Goal: Task Accomplishment & Management: Complete application form

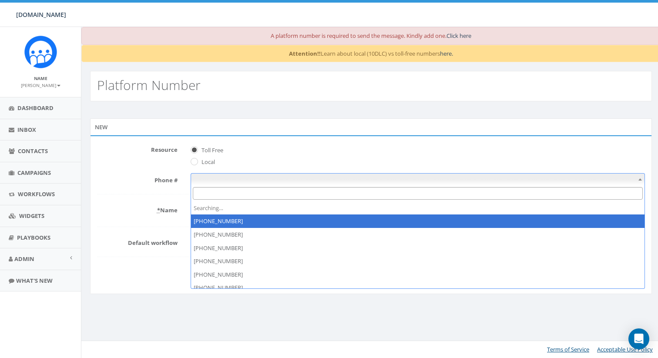
click at [271, 178] on span at bounding box center [418, 179] width 455 height 12
click at [218, 169] on form "Resource Toll Free Local Phone # * Name Default workflow Please Select Please S…" at bounding box center [371, 212] width 548 height 138
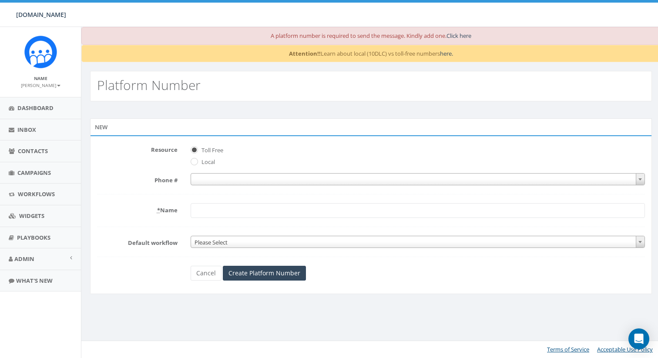
click at [212, 165] on label "Local" at bounding box center [207, 162] width 16 height 9
click at [196, 165] on input "Local" at bounding box center [194, 163] width 6 height 6
radio input "true"
click at [213, 182] on span at bounding box center [418, 179] width 455 height 12
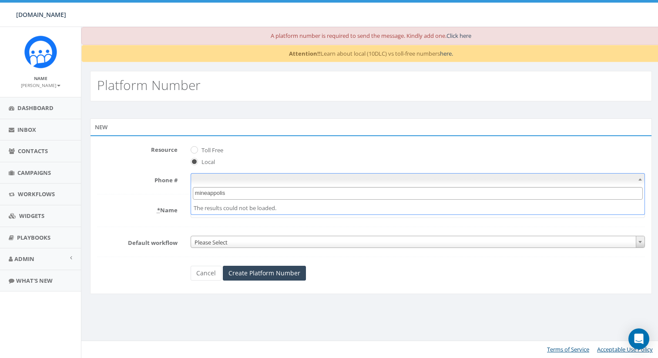
click at [215, 196] on input "mineappolis" at bounding box center [418, 193] width 450 height 13
type input "mineapolis"
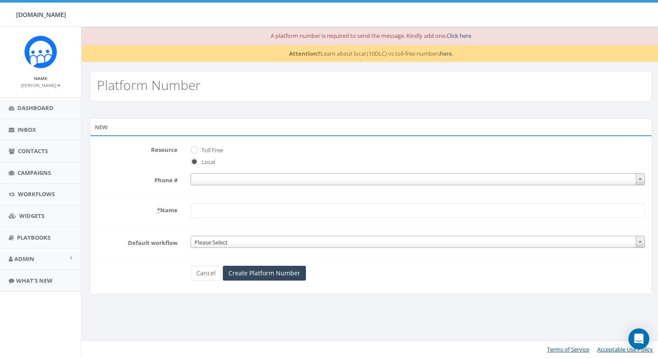
click at [264, 154] on span "Toll Free" at bounding box center [418, 149] width 455 height 12
click at [220, 180] on span at bounding box center [418, 179] width 455 height 12
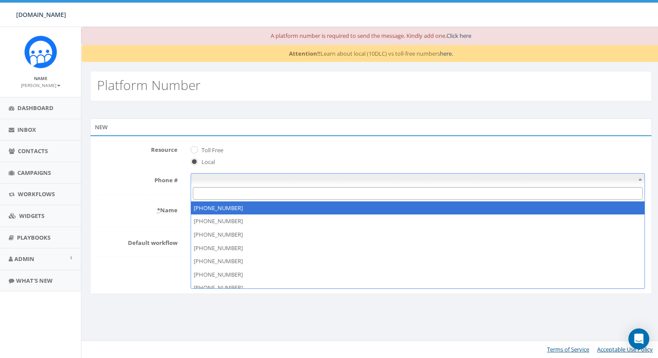
type input "5"
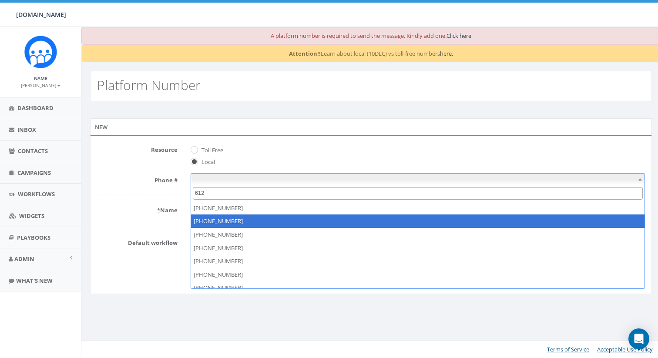
type input "612"
select select "[PHONE_NUMBER]"
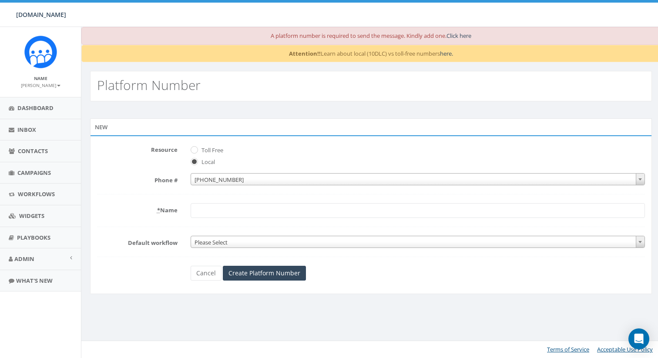
click at [263, 218] on input "* Name" at bounding box center [418, 210] width 455 height 15
click at [263, 223] on form "Resource Toll Free Local Phone # [PHONE_NUMBER] [PHONE_NUMBER] * Name Default w…" at bounding box center [371, 212] width 548 height 138
click at [255, 183] on span "[PHONE_NUMBER]" at bounding box center [418, 180] width 454 height 12
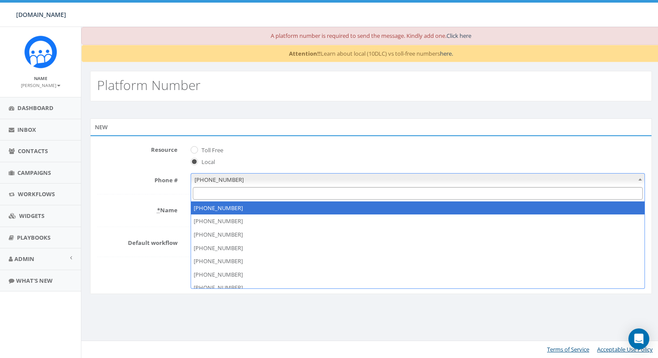
click at [253, 173] on form "Resource Toll Free Local Phone # [PHONE_NUMBER] [PHONE_NUMBER] * Name Default w…" at bounding box center [371, 212] width 548 height 138
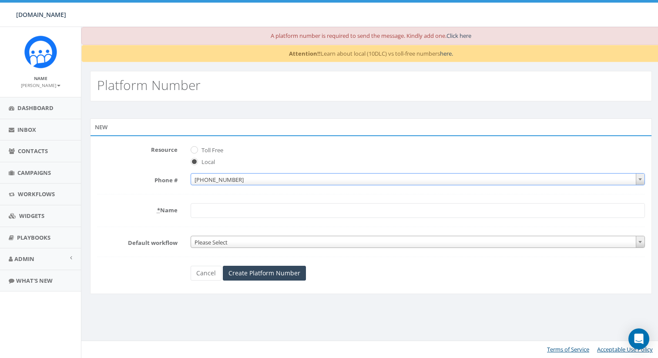
click at [253, 178] on span "[PHONE_NUMBER]" at bounding box center [418, 180] width 454 height 12
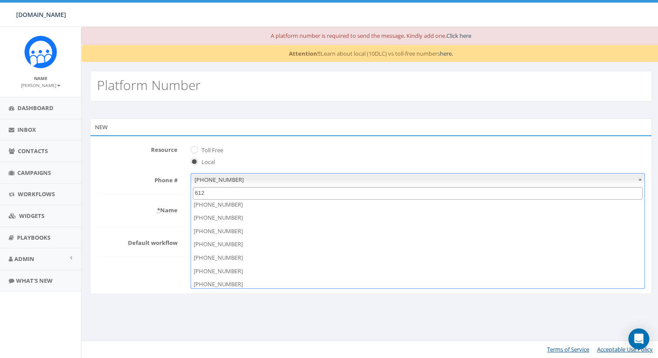
scroll to position [197, 0]
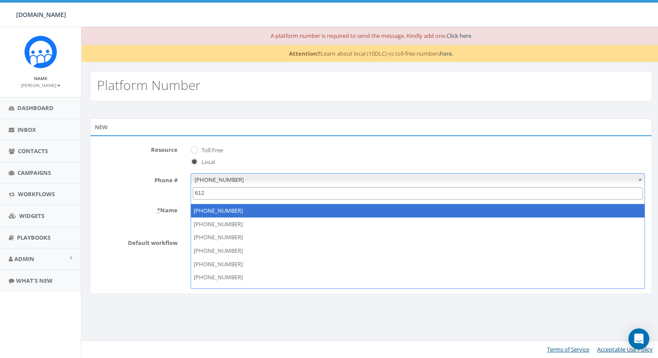
type input "612"
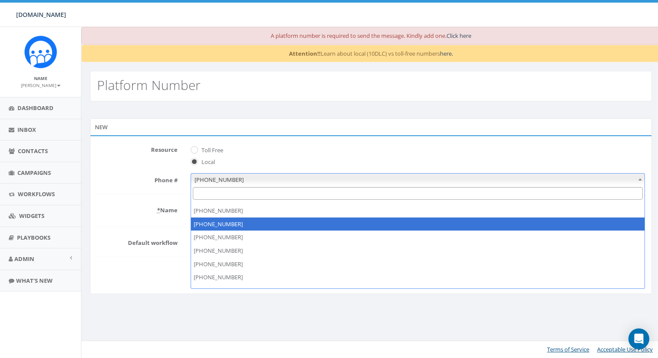
select select "[PHONE_NUMBER]"
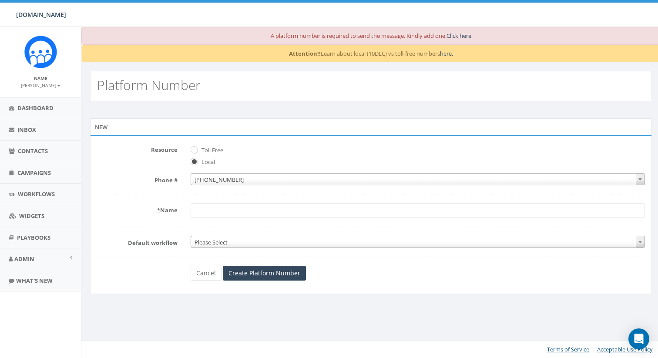
click at [269, 189] on form "Resource Toll Free Local Phone # [PHONE_NUMBER] [PHONE_NUMBER] [PHONE_NUMBER] *…" at bounding box center [371, 212] width 548 height 138
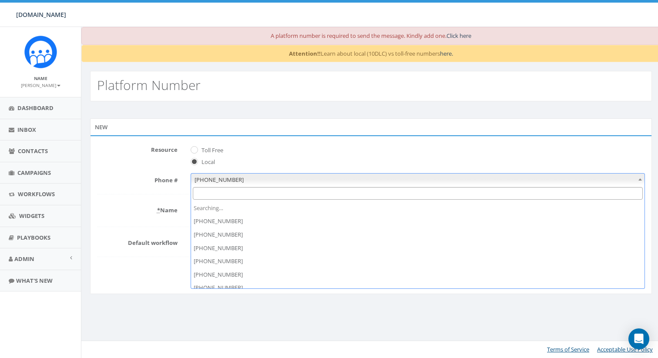
click at [269, 182] on span "[PHONE_NUMBER]" at bounding box center [418, 180] width 454 height 12
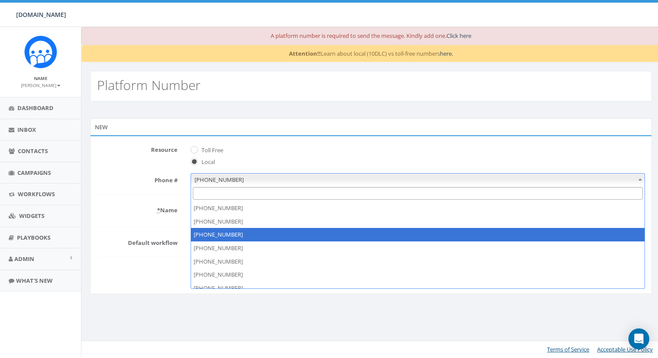
scroll to position [0, 0]
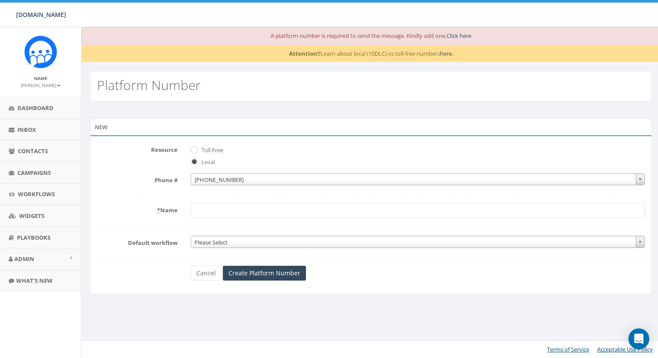
click at [285, 137] on div "Phone Number can't be blank Resource Toll Free Local Phone # [PHONE_NUMBER] [PH…" at bounding box center [371, 214] width 562 height 159
click at [284, 167] on form "Resource Toll Free Local Phone # [PHONE_NUMBER] [PHONE_NUMBER] [PHONE_NUMBER] *…" at bounding box center [371, 212] width 548 height 138
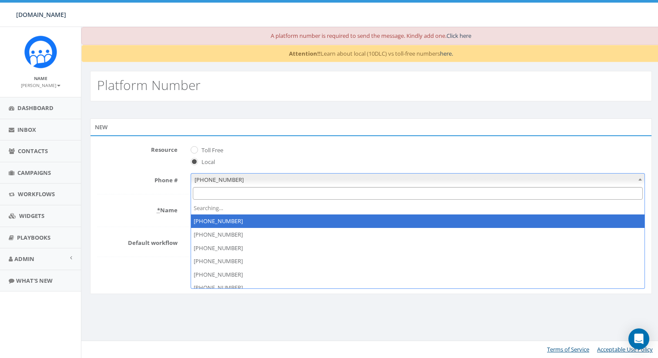
click at [284, 173] on span "[PHONE_NUMBER]" at bounding box center [418, 179] width 455 height 12
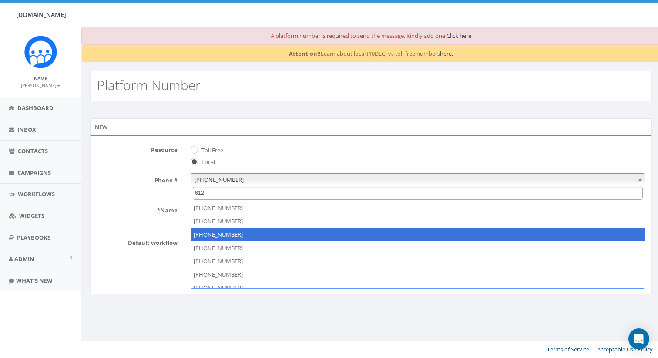
type input "612"
select select "[PHONE_NUMBER]"
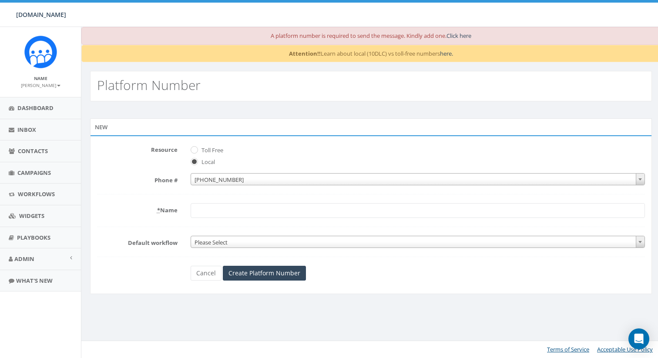
click at [266, 213] on input "* Name" at bounding box center [418, 210] width 455 height 15
type input "[DOMAIN_NAME]"
click at [535, 260] on form "Resource Toll Free Local Phone # [PHONE_NUMBER] [PHONE_NUMBER] [PHONE_NUMBER] *…" at bounding box center [371, 212] width 548 height 138
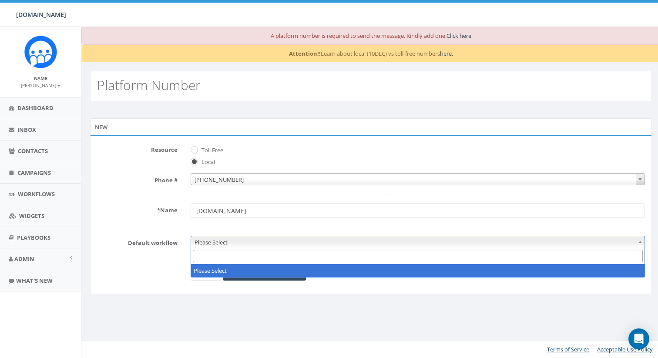
click at [535, 248] on body "[DOMAIN_NAME] [DOMAIN_NAME] Profile Sign Out 0.00 % of Available Amount Used Yo…" at bounding box center [329, 179] width 658 height 358
click at [535, 248] on span at bounding box center [418, 256] width 454 height 16
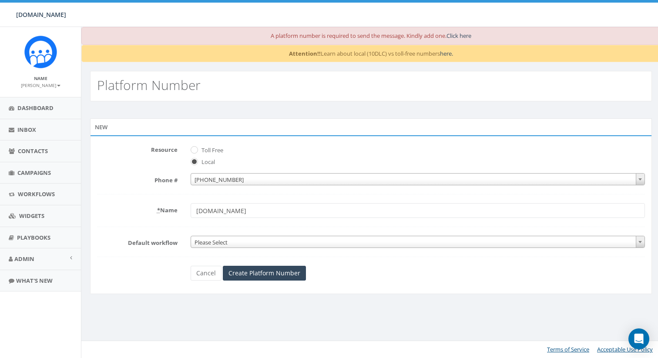
click at [477, 298] on div "New Phone Number can't be blank Resource Toll Free Local Phone # [PHONE_NUMBER]…" at bounding box center [371, 211] width 575 height 187
click at [282, 272] on input "Create Platform Number" at bounding box center [264, 273] width 83 height 15
